Goal: Information Seeking & Learning: Understand process/instructions

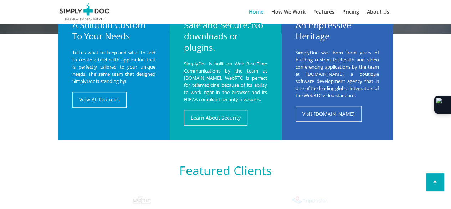
scroll to position [321, 0]
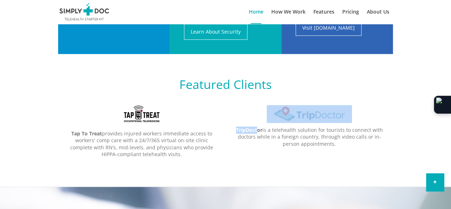
drag, startPoint x: 259, startPoint y: 123, endPoint x: 377, endPoint y: 122, distance: 118.4
click at [377, 122] on div "TripDoctor is a telehealth solution for tourists to connect with doctors while …" at bounding box center [309, 126] width 168 height 42
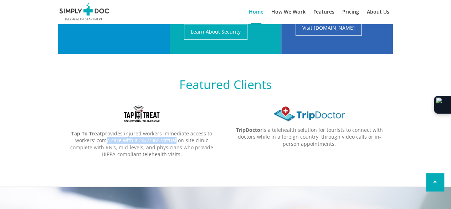
drag, startPoint x: 91, startPoint y: 138, endPoint x: 191, endPoint y: 138, distance: 100.6
click at [190, 138] on p "Tap To Treat provides injured workers immediate access to workers' comp care wi…" at bounding box center [142, 144] width 168 height 28
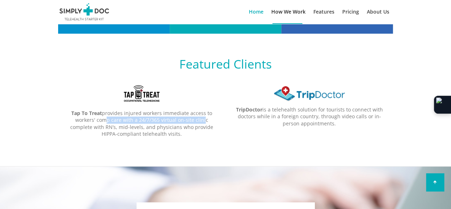
scroll to position [286, 0]
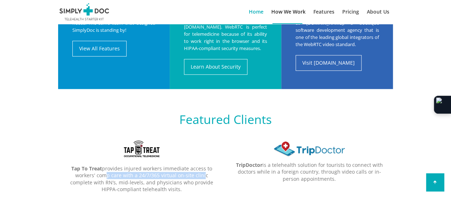
click at [289, 12] on span "How We Work" at bounding box center [288, 11] width 34 height 7
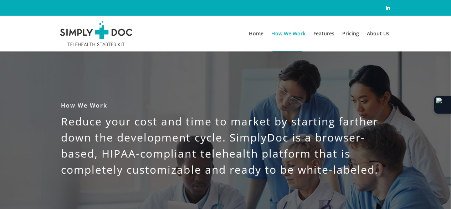
click at [302, 131] on rs-layer "Reduce your cost and time to market by starting farther down the development cy…" at bounding box center [225, 145] width 329 height 64
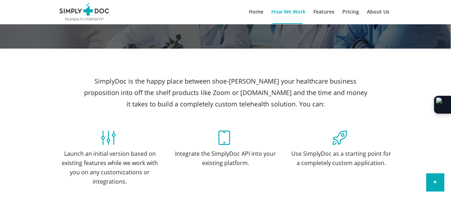
scroll to position [214, 0]
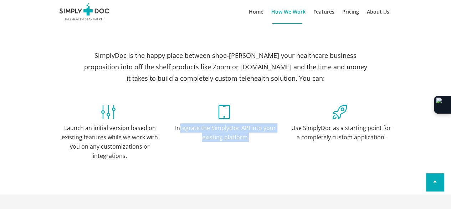
drag, startPoint x: 182, startPoint y: 124, endPoint x: 302, endPoint y: 136, distance: 121.5
click at [290, 132] on div "Launch an initial version based on existing features while we work with you on …" at bounding box center [225, 135] width 347 height 66
click at [263, 148] on div "Integrate the SimplyDoc API into your existing platform." at bounding box center [226, 125] width 104 height 47
drag, startPoint x: 213, startPoint y: 136, endPoint x: 254, endPoint y: 137, distance: 41.0
click at [254, 137] on h3 "Integrate the SimplyDoc API into your existing platform." at bounding box center [226, 132] width 104 height 19
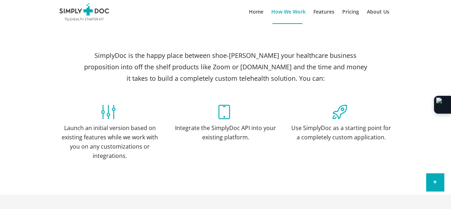
click at [263, 145] on div "Integrate the SimplyDoc API into your existing platform." at bounding box center [226, 125] width 104 height 47
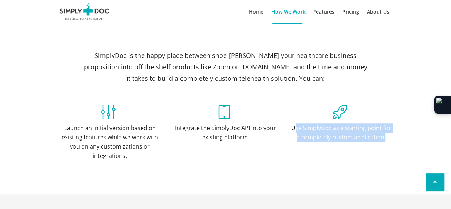
drag, startPoint x: 294, startPoint y: 124, endPoint x: 434, endPoint y: 129, distance: 140.6
click at [434, 129] on div "Launch an initial version based on existing features while we work with you on …" at bounding box center [225, 135] width 451 height 66
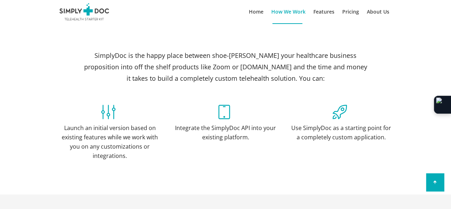
click at [328, 156] on div "Launch an initial version based on existing features while we work with you on …" at bounding box center [225, 135] width 347 height 66
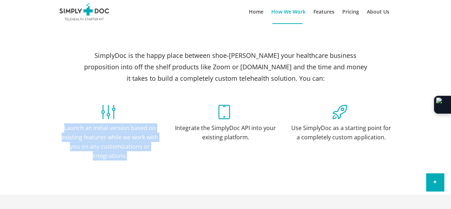
drag, startPoint x: 81, startPoint y: 127, endPoint x: 141, endPoint y: 164, distance: 70.1
click at [137, 164] on div "Launch an initial version based on existing features while we work with you on …" at bounding box center [225, 135] width 347 height 66
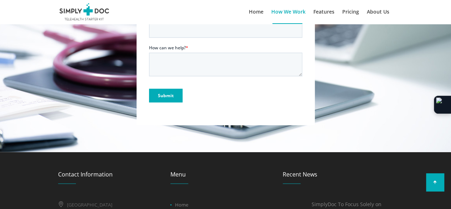
scroll to position [813, 0]
